Goal: Task Accomplishment & Management: Manage account settings

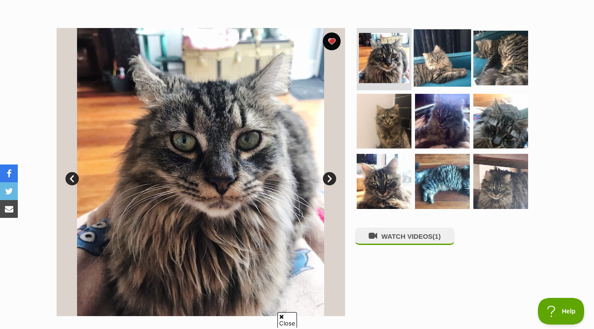
click at [446, 70] on img at bounding box center [441, 57] width 57 height 57
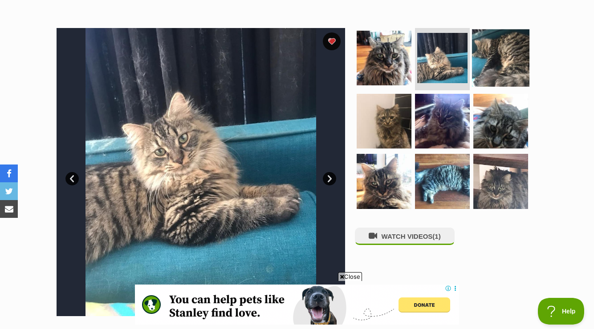
click at [504, 54] on img at bounding box center [500, 57] width 57 height 57
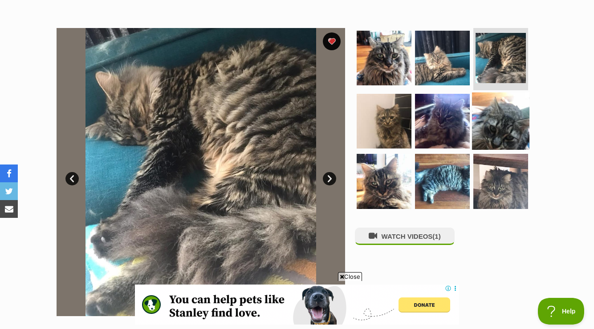
click at [478, 125] on img at bounding box center [500, 120] width 57 height 57
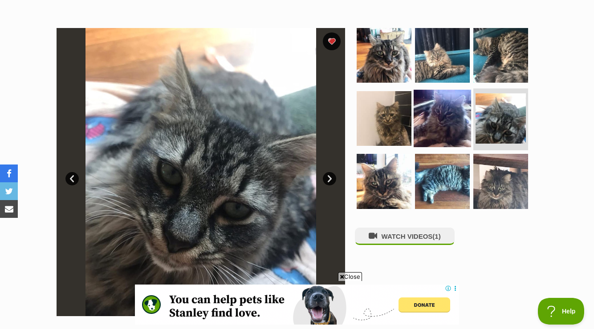
click at [447, 133] on img at bounding box center [441, 117] width 57 height 57
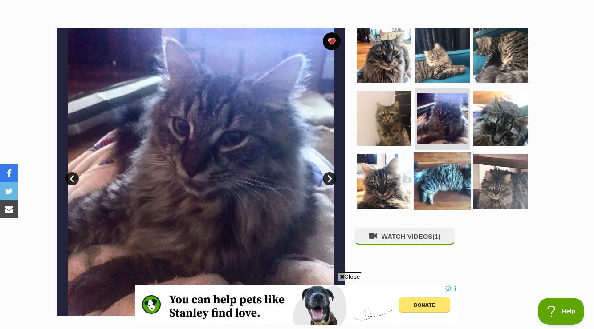
click at [433, 170] on img at bounding box center [441, 181] width 57 height 57
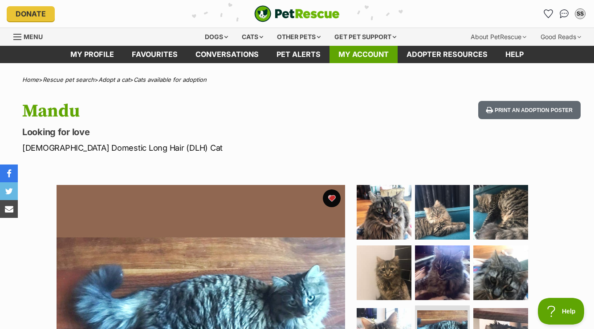
click at [376, 62] on link "My account" at bounding box center [363, 54] width 68 height 17
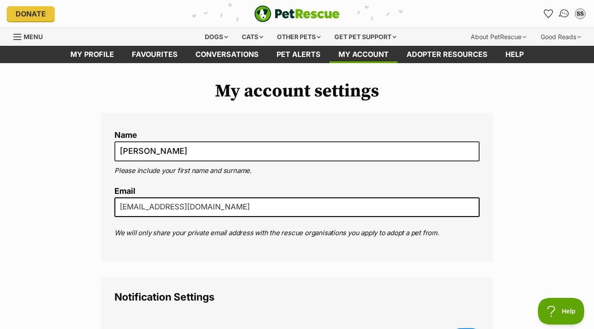
click at [563, 14] on img "Conversations" at bounding box center [564, 14] width 12 height 12
